Goal: Contribute content: Add original content to the website for others to see

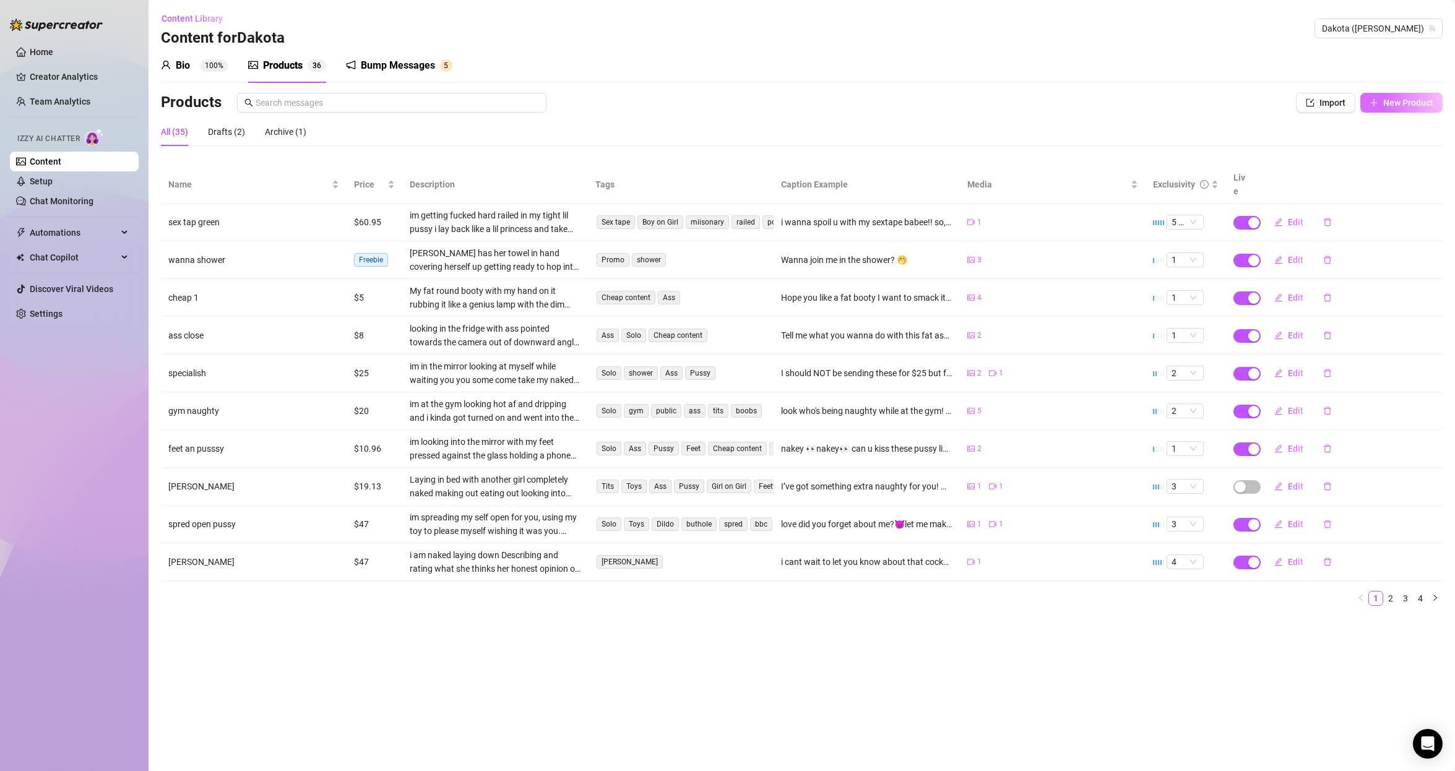
click at [1391, 102] on span "New Product" at bounding box center [1408, 103] width 50 height 10
type textarea "Type your message here..."
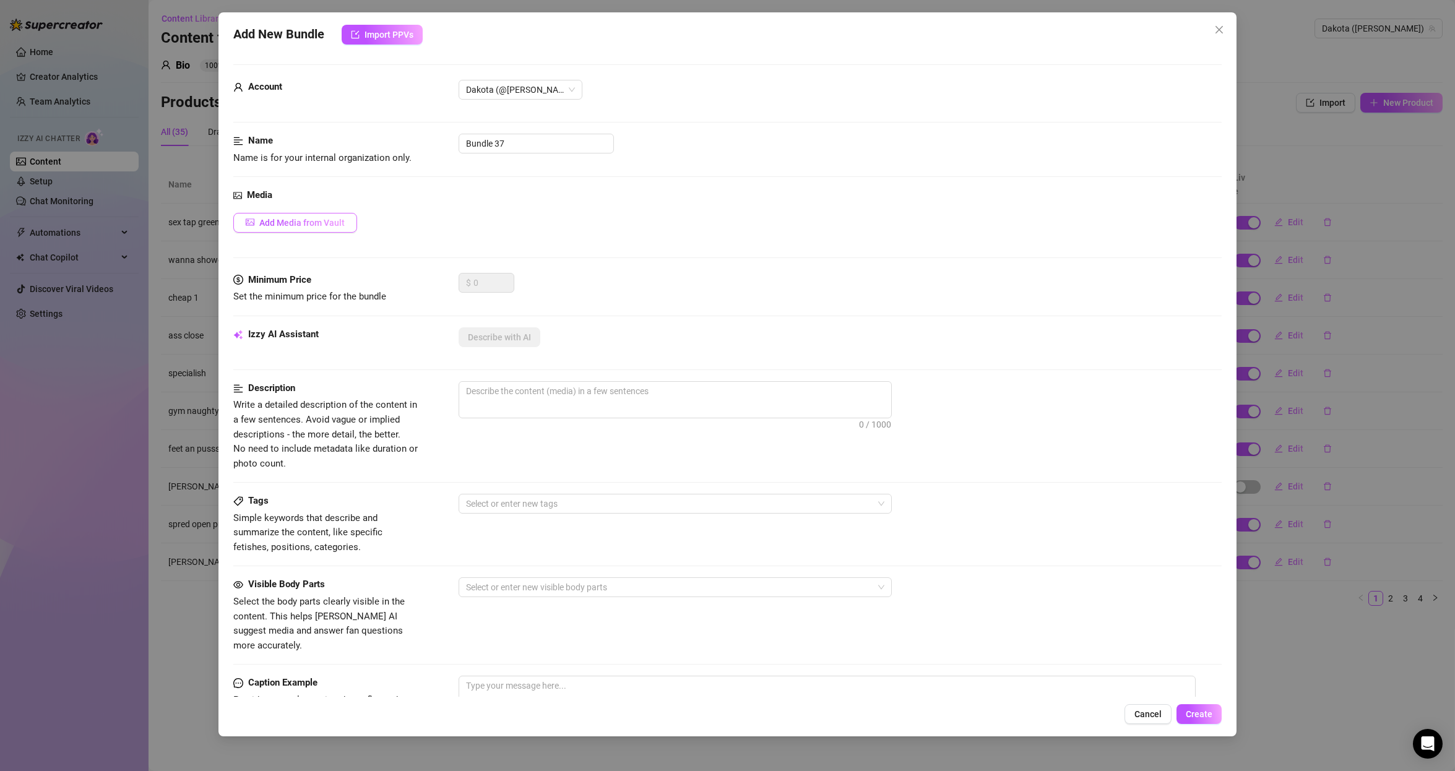
click at [312, 228] on button "Add Media from Vault" at bounding box center [295, 223] width 124 height 20
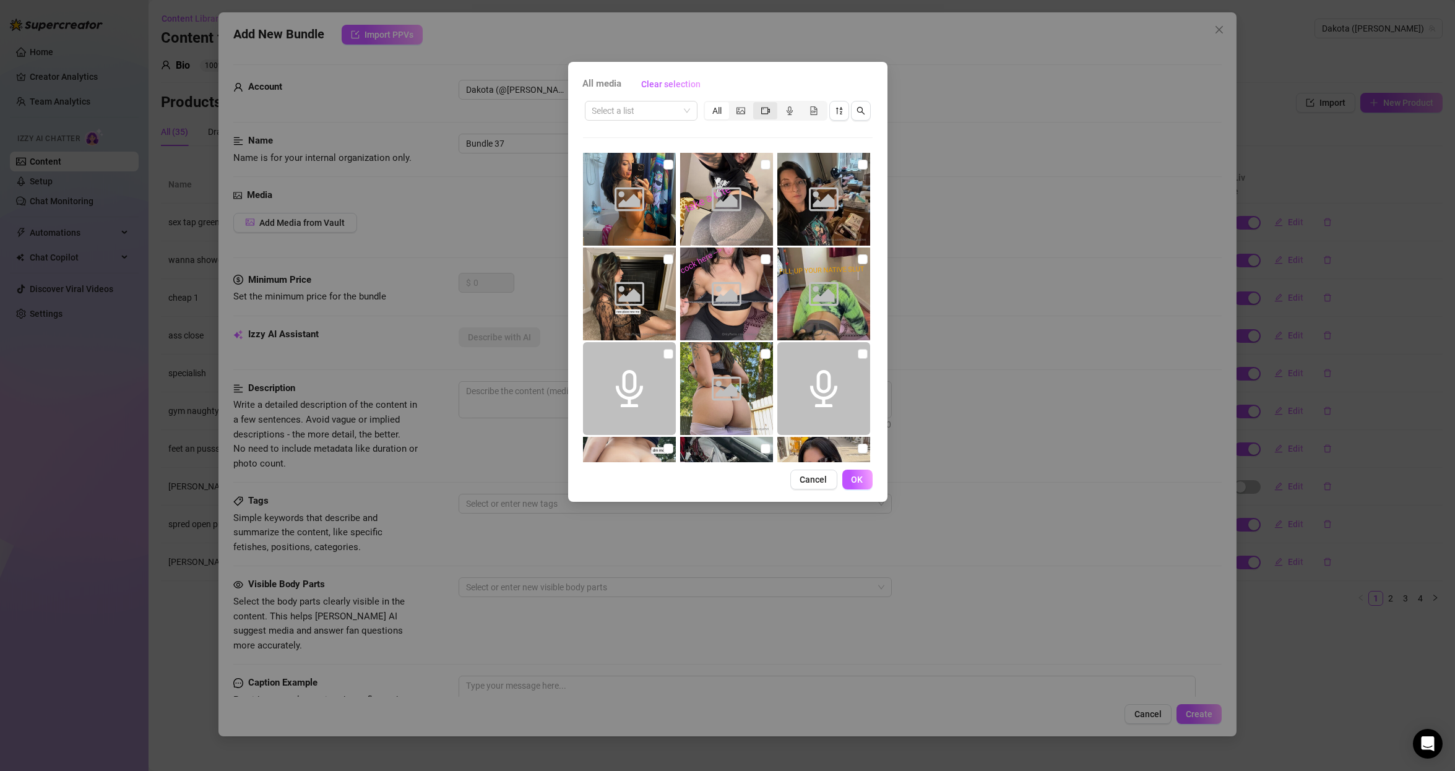
click at [763, 103] on div "segmented control" at bounding box center [765, 110] width 24 height 17
click at [756, 104] on input "segmented control" at bounding box center [756, 104] width 0 height 0
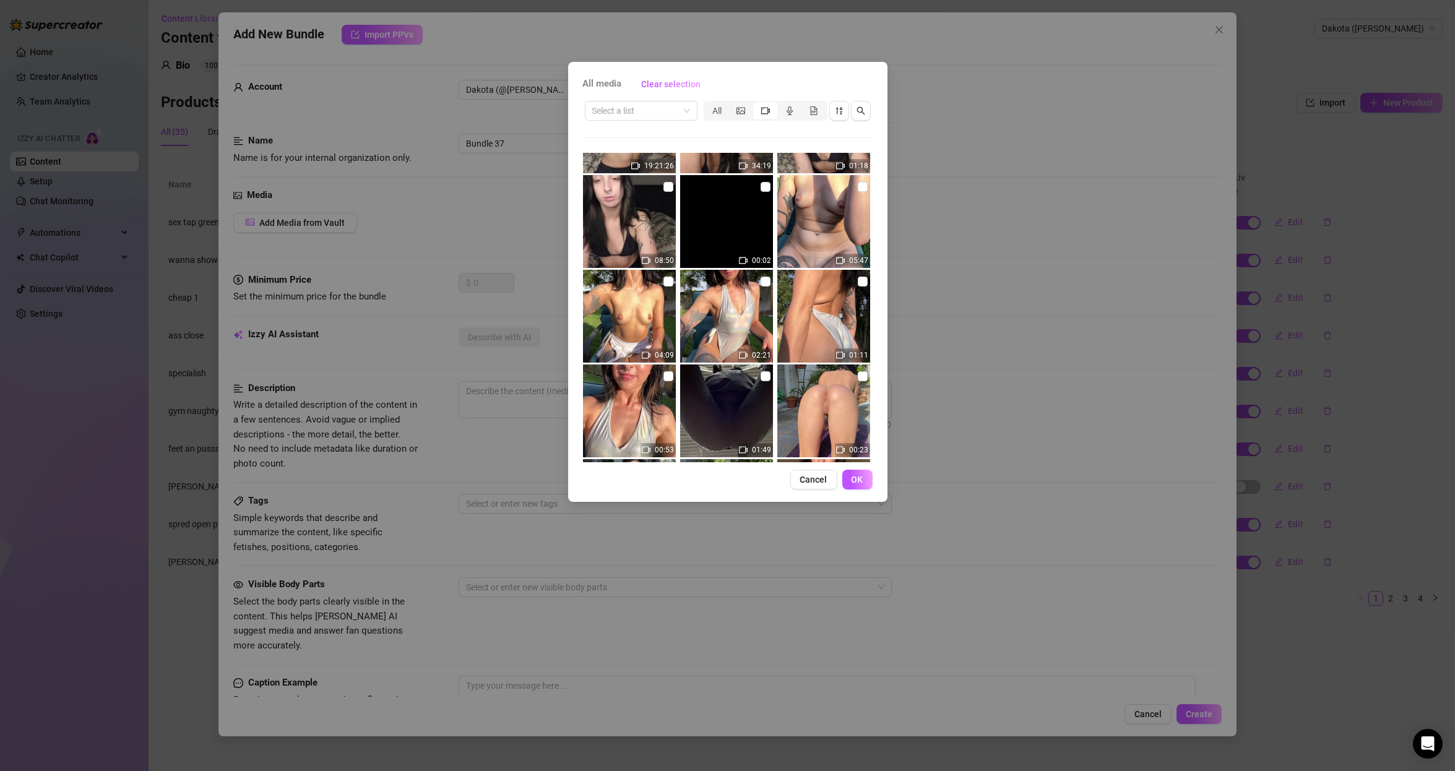
scroll to position [1298, 0]
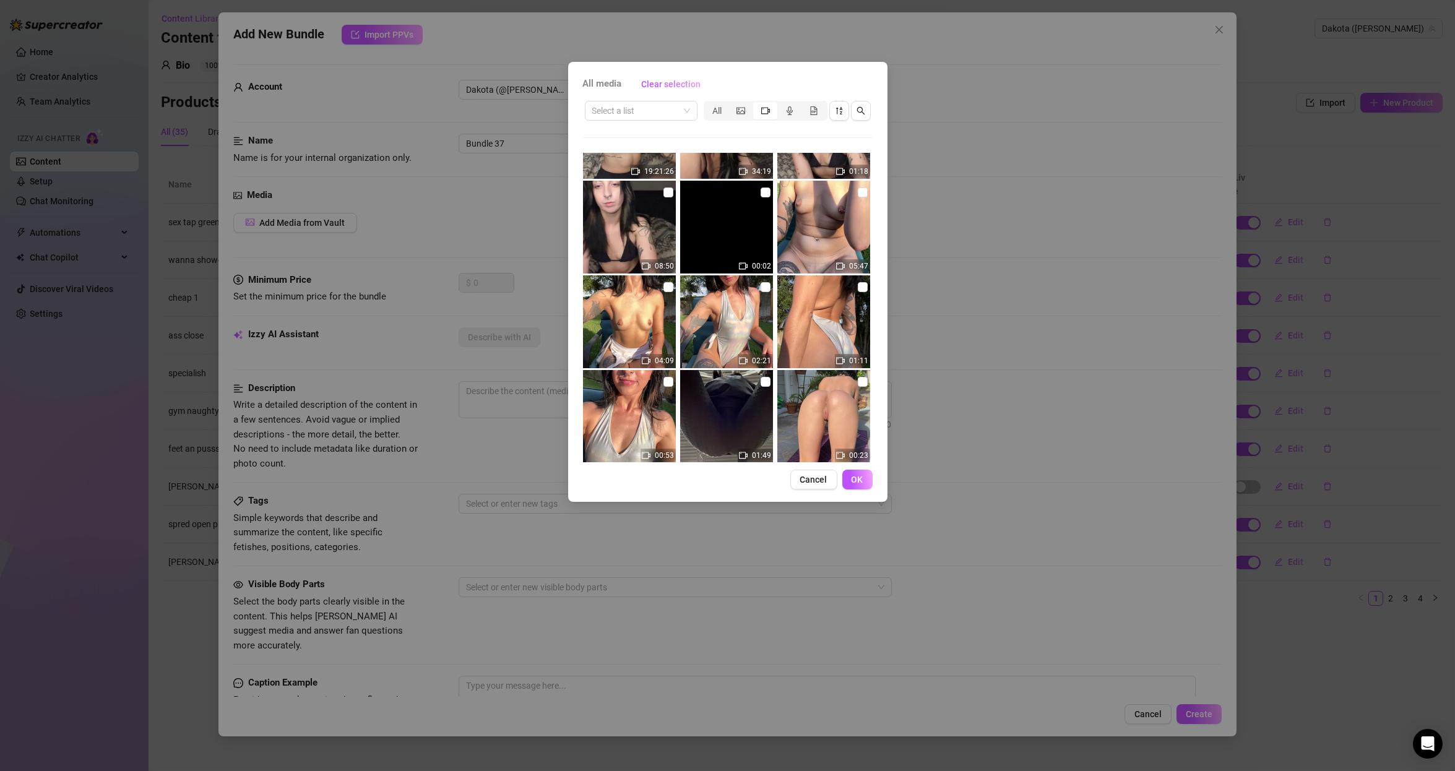
click at [843, 198] on img at bounding box center [823, 227] width 93 height 93
click at [858, 191] on input "checkbox" at bounding box center [863, 193] width 10 height 10
checkbox input "true"
click at [859, 475] on span "OK" at bounding box center [858, 480] width 12 height 10
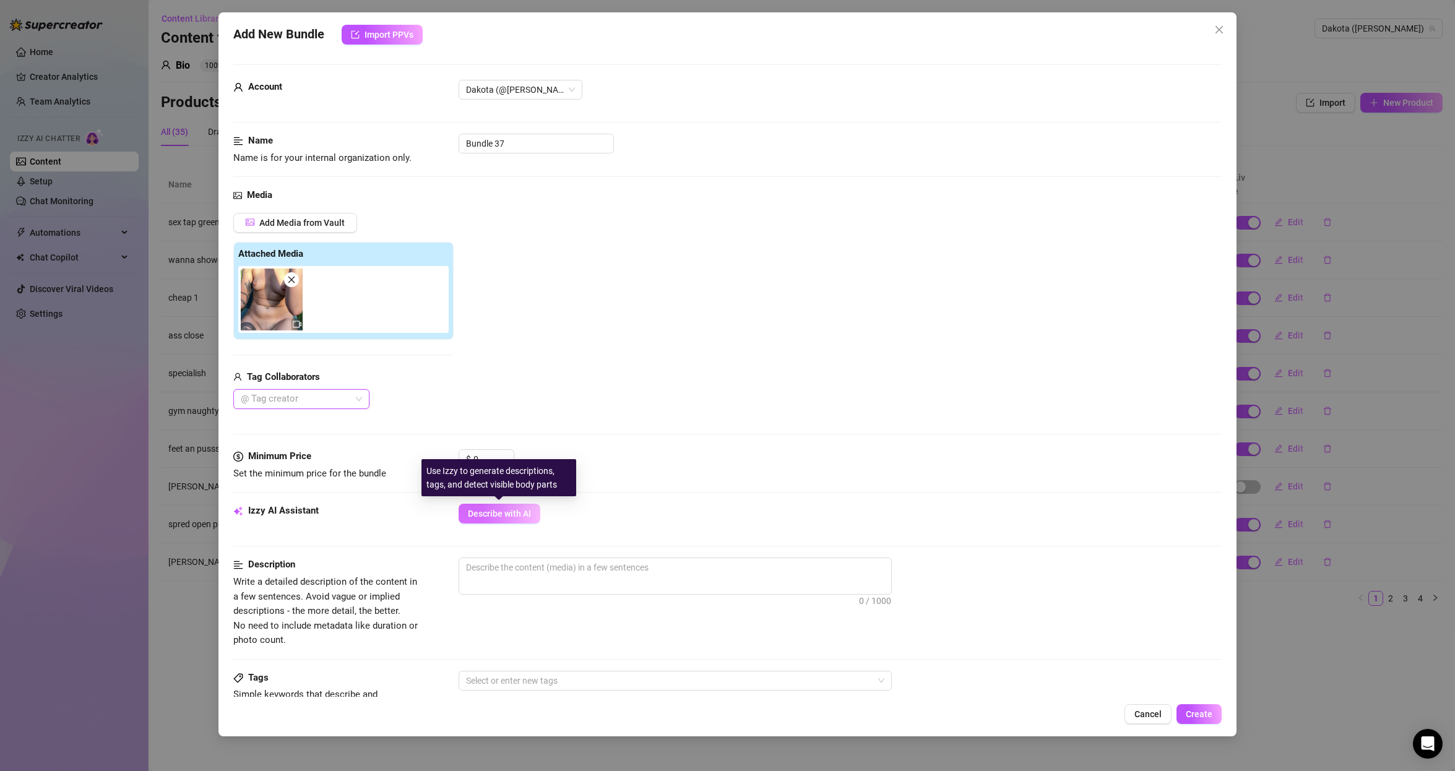
click at [509, 511] on span "Describe with AI" at bounding box center [499, 514] width 63 height 10
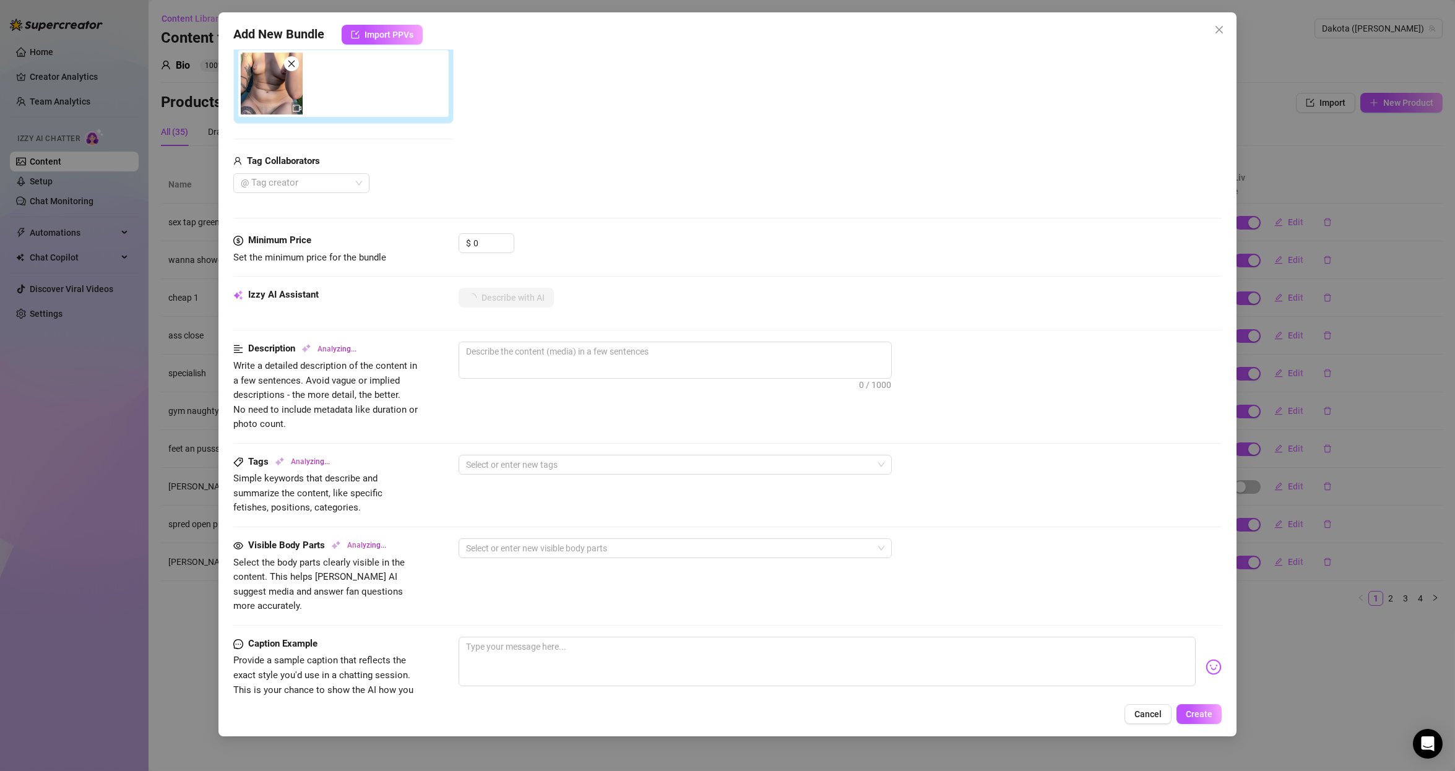
scroll to position [223, 0]
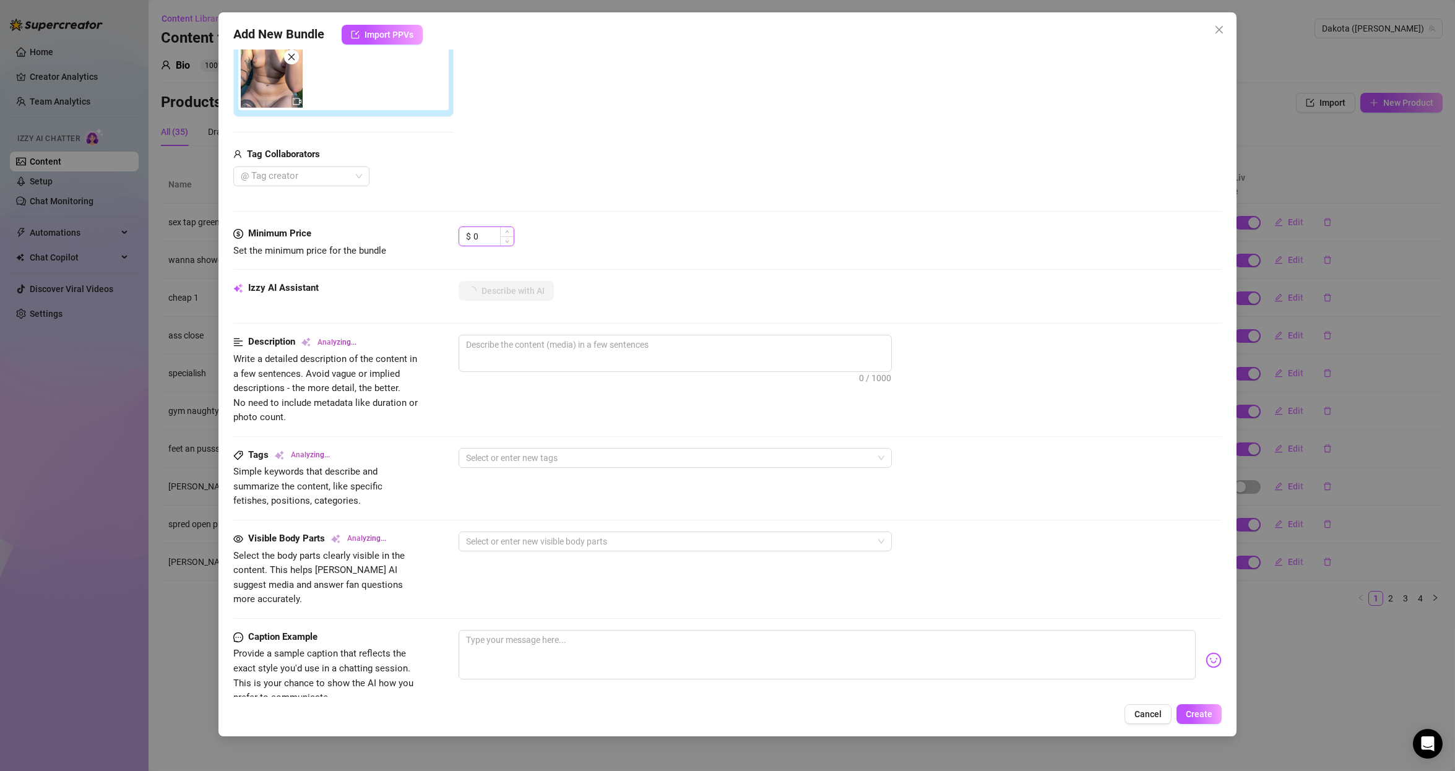
click at [495, 237] on input "0" at bounding box center [494, 236] width 40 height 19
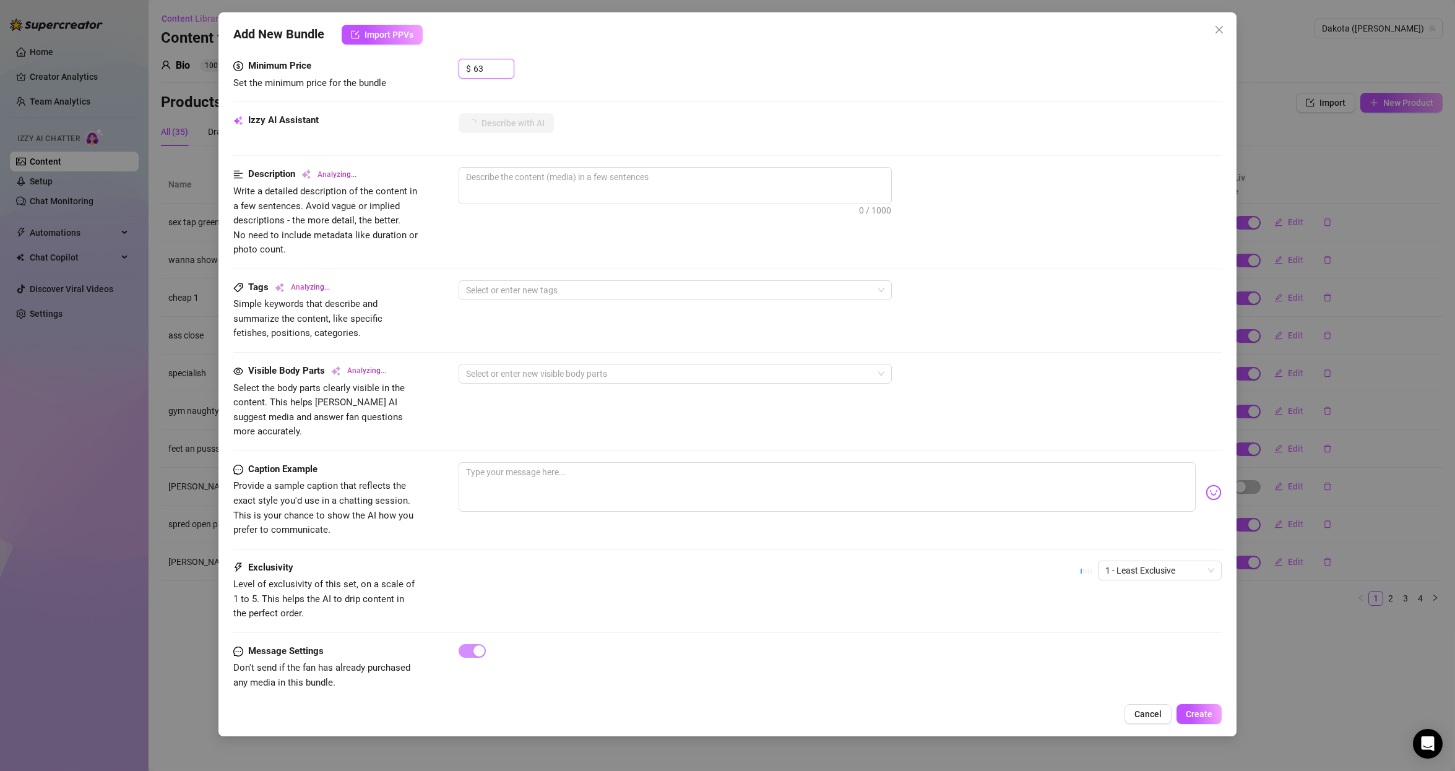
scroll to position [391, 0]
click at [1166, 561] on span "1 - Least Exclusive" at bounding box center [1159, 570] width 109 height 19
type input "63"
click at [1125, 624] on div "3" at bounding box center [1148, 619] width 104 height 14
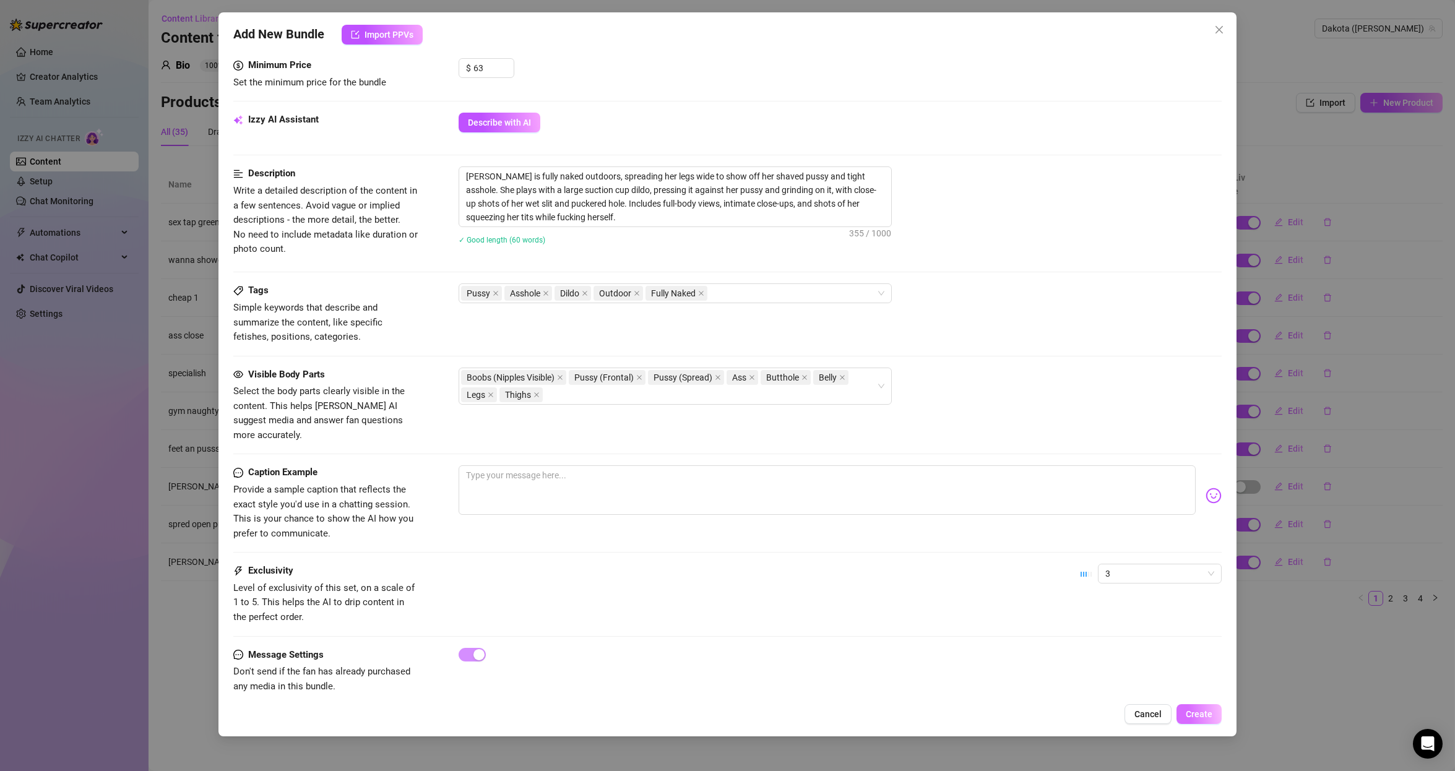
click at [1206, 713] on span "Create" at bounding box center [1199, 714] width 27 height 10
click at [1208, 712] on span "Create" at bounding box center [1199, 714] width 27 height 10
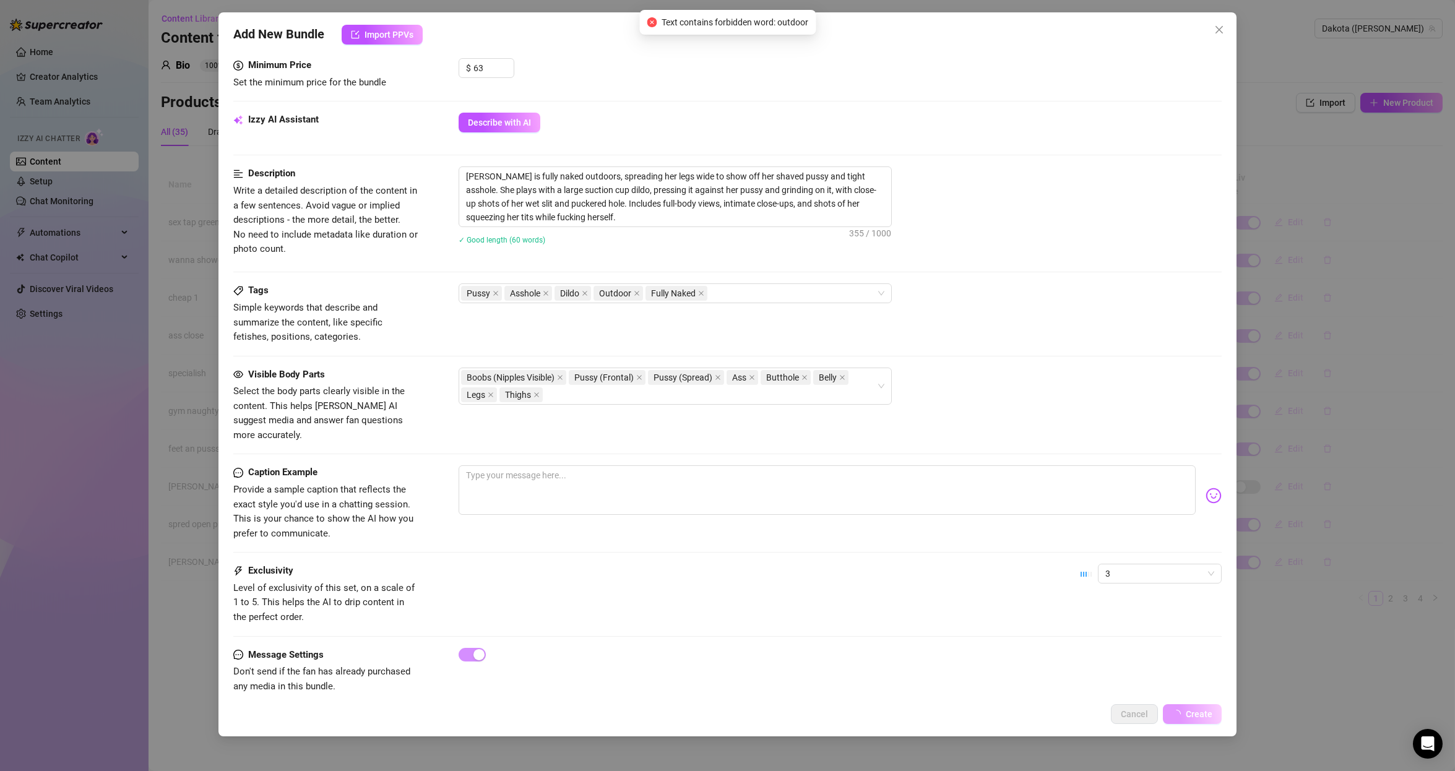
click at [1208, 712] on span "Create" at bounding box center [1199, 714] width 27 height 10
click at [1209, 713] on span "Create" at bounding box center [1199, 714] width 27 height 10
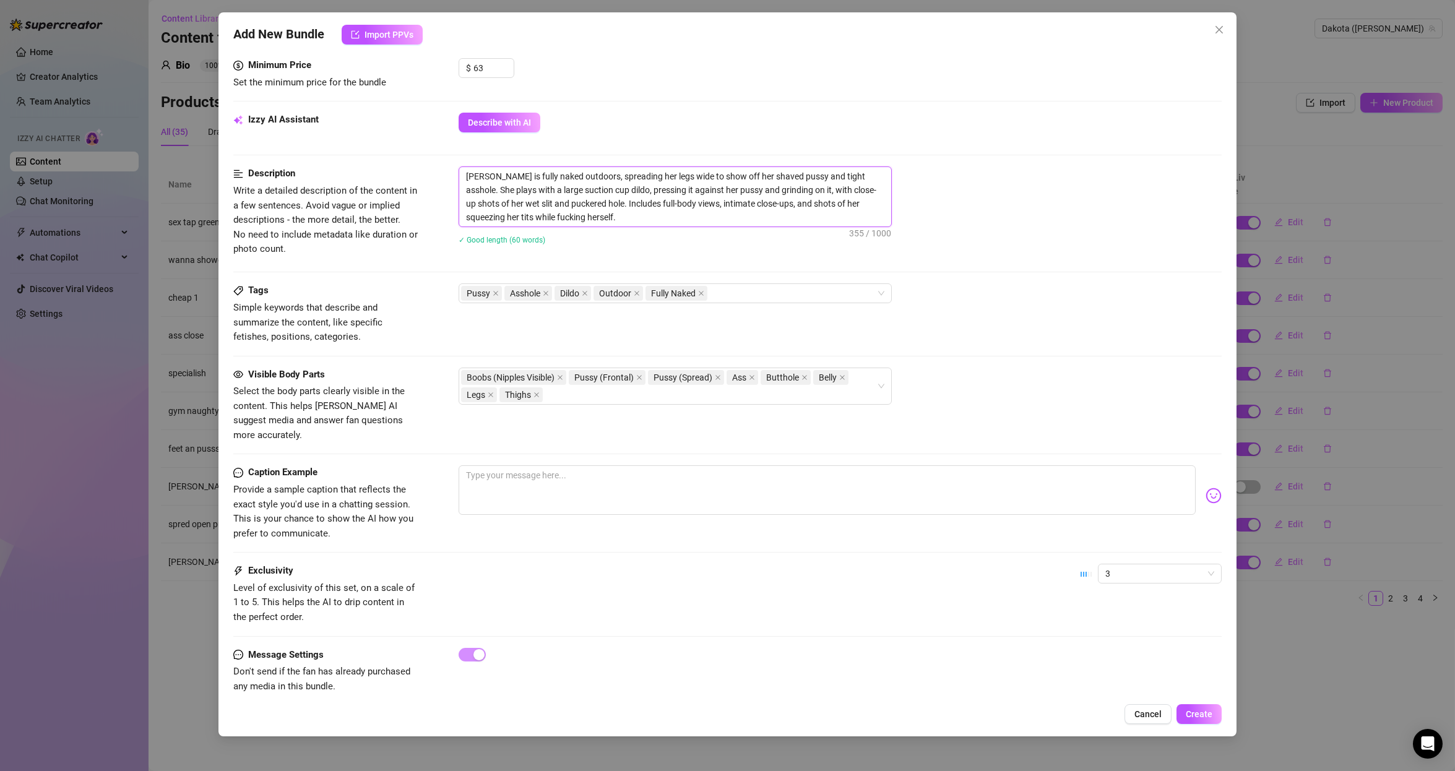
click at [571, 171] on textarea "[PERSON_NAME] is fully naked outdoors, spreading her legs wide to show off her …" at bounding box center [675, 196] width 432 height 59
click at [1188, 712] on span "Create" at bounding box center [1199, 714] width 27 height 10
click at [573, 176] on textarea "[PERSON_NAME] is fully naked outors, spreading her legs wide to show off her sh…" at bounding box center [675, 196] width 432 height 59
type textarea "[PERSON_NAME] is fully naked out, spreading her legs wide to show off her shave…"
click at [1193, 714] on span "Create" at bounding box center [1199, 714] width 27 height 10
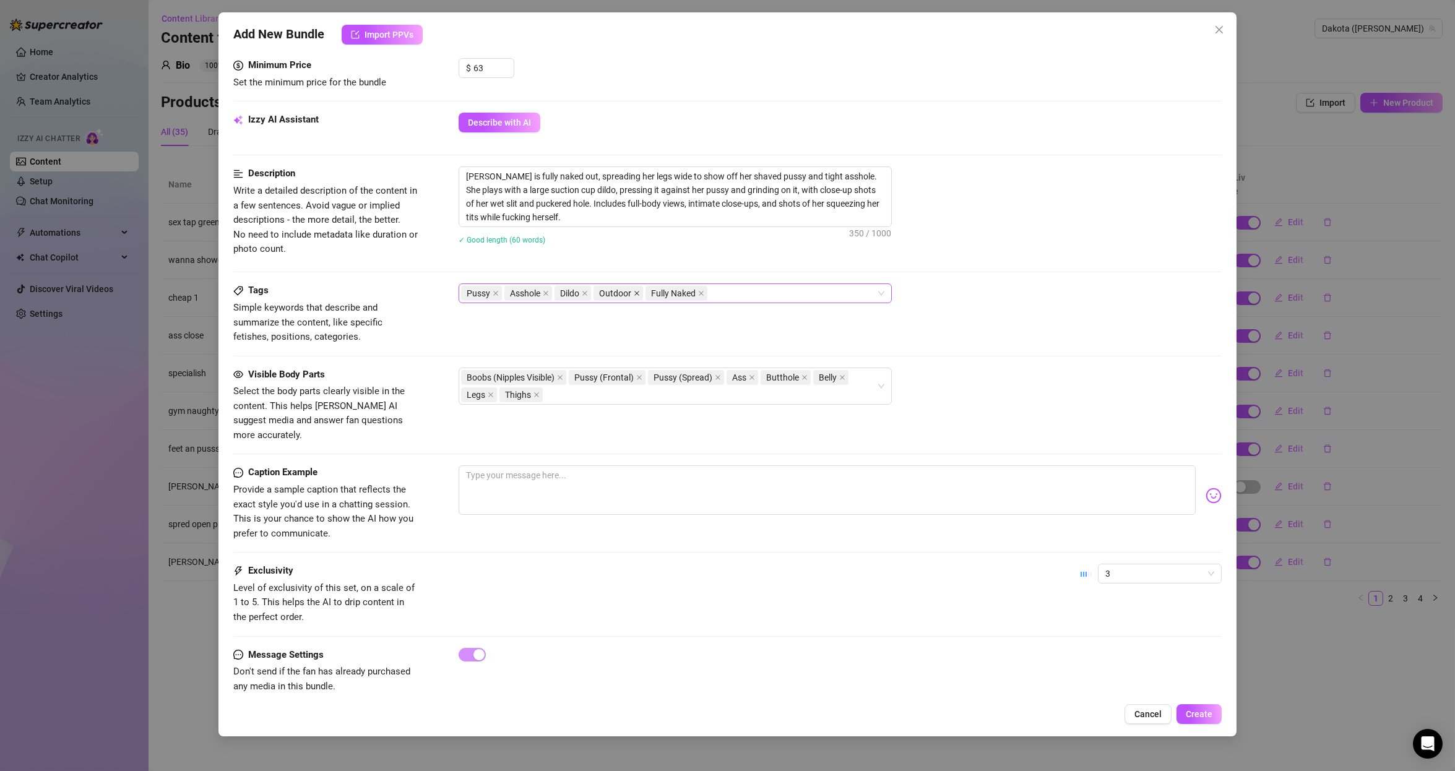
click at [638, 293] on icon "close" at bounding box center [637, 293] width 6 height 6
click at [1185, 717] on button "Create" at bounding box center [1199, 714] width 45 height 20
